Goal: Transaction & Acquisition: Download file/media

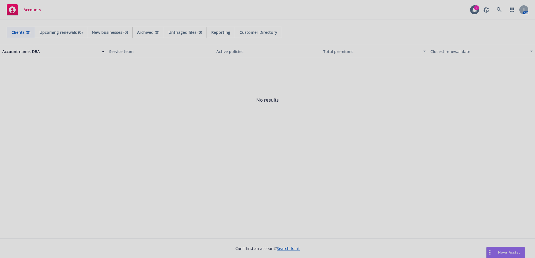
click at [499, 9] on div at bounding box center [267, 129] width 535 height 258
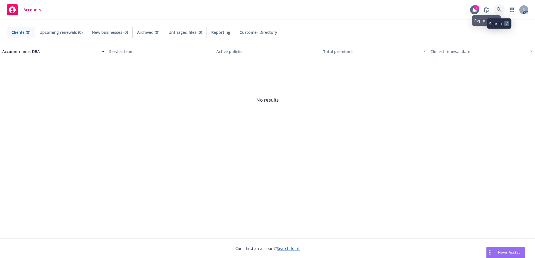
click at [497, 9] on icon at bounding box center [498, 9] width 5 height 5
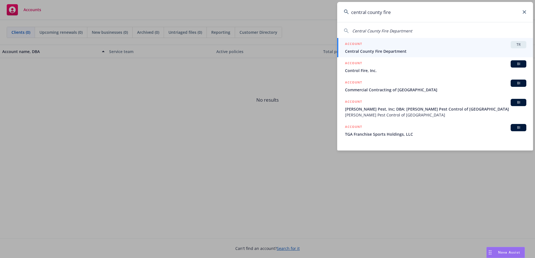
type input "central county fire"
click at [372, 48] on span "Central County Fire Department" at bounding box center [435, 51] width 181 height 6
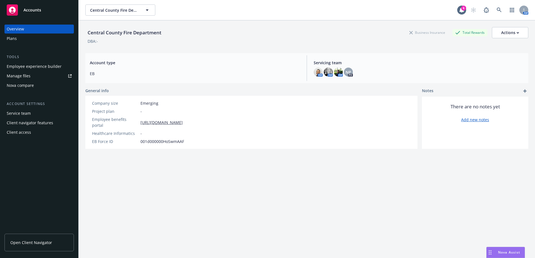
click at [45, 242] on span "Open Client Navigator" at bounding box center [31, 243] width 42 height 6
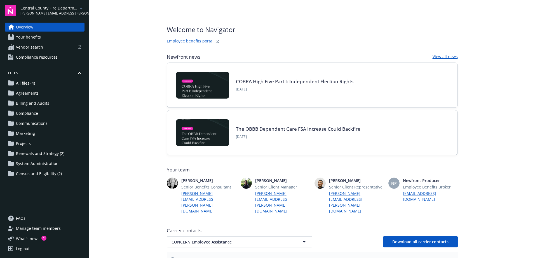
click at [42, 104] on span "Billing and Audits" at bounding box center [32, 103] width 33 height 9
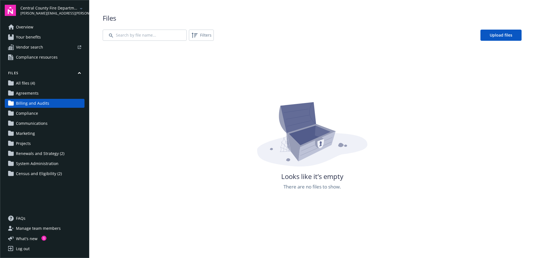
click at [38, 173] on span "Census and Eligibility (2)" at bounding box center [39, 173] width 46 height 9
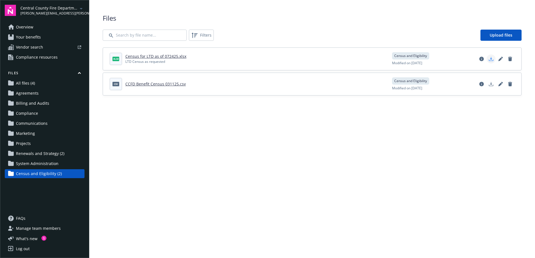
click at [489, 59] on icon "Download document" at bounding box center [491, 59] width 4 height 4
click at [490, 84] on polygon "Download document" at bounding box center [491, 83] width 2 height 3
